Goal: Task Accomplishment & Management: Manage account settings

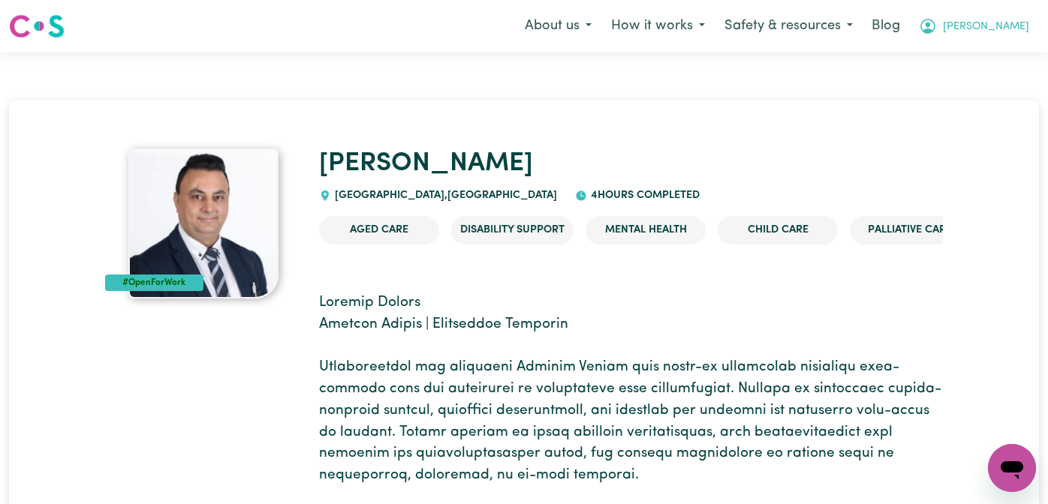
click at [1003, 35] on span "Annie" at bounding box center [985, 27] width 86 height 17
click at [990, 90] on link "Logout" at bounding box center [978, 86] width 119 height 29
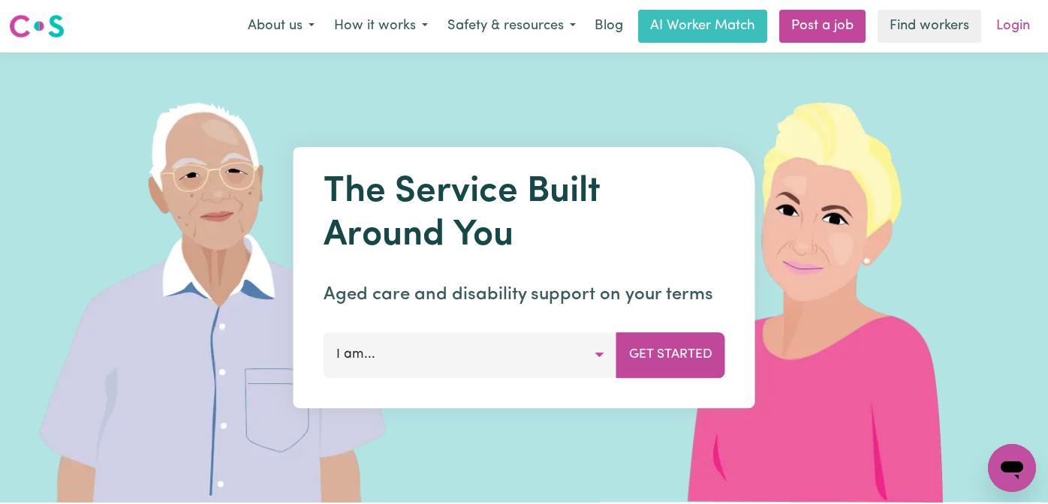
click at [1016, 12] on link "Login" at bounding box center [1013, 26] width 52 height 33
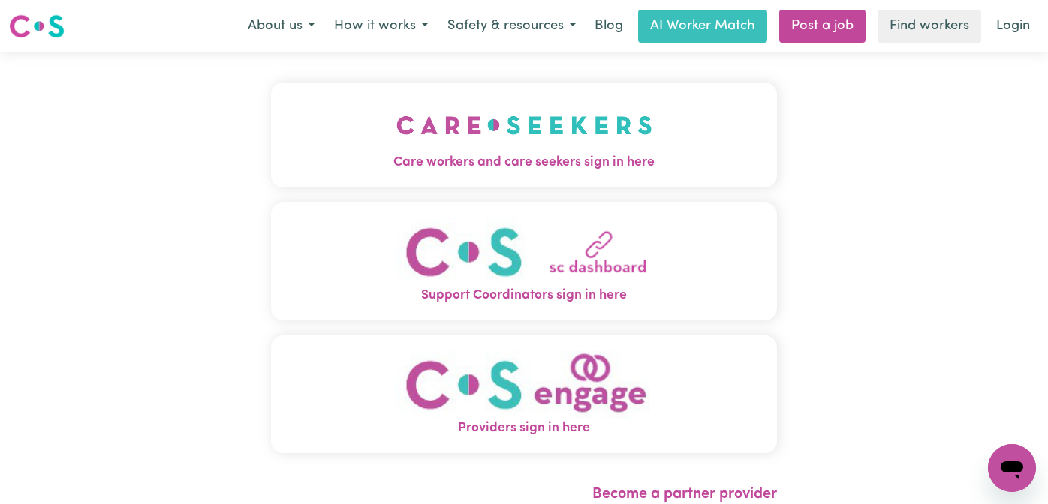
click at [350, 161] on span "Care workers and care seekers sign in here" at bounding box center [524, 163] width 506 height 20
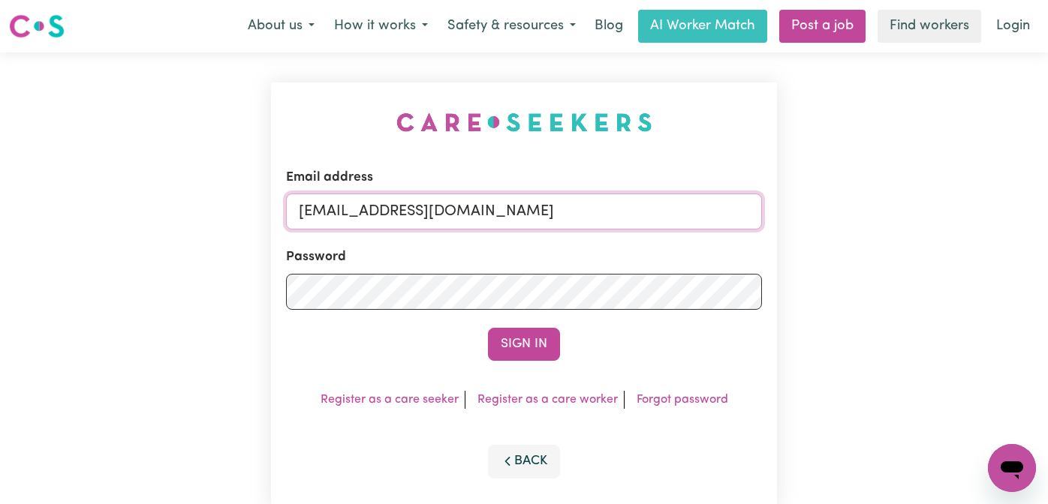
drag, startPoint x: 720, startPoint y: 211, endPoint x: 380, endPoint y: 211, distance: 339.2
click at [380, 211] on input "superuser~JennyGiovaninaTesoieroKNC@careseekers.com.au" at bounding box center [524, 212] width 476 height 36
paste input "ArhamCarewings@careseekers.com.au"
type input "superuser~ArhamCarewings@careseekers.com.au"
click at [488, 328] on button "Sign In" at bounding box center [524, 344] width 72 height 33
